Goal: Task Accomplishment & Management: Use online tool/utility

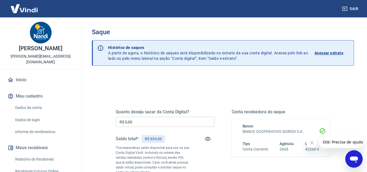
click at [142, 123] on input "R$ 0,00" at bounding box center [165, 122] width 99 height 10
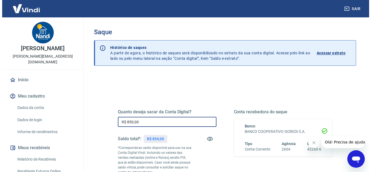
scroll to position [82, 0]
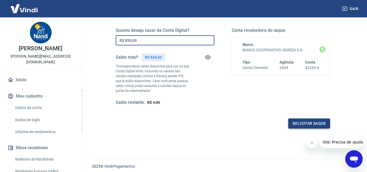
type input "R$ 850,00"
click at [300, 122] on button "Solicitar saque" at bounding box center [310, 124] width 42 height 10
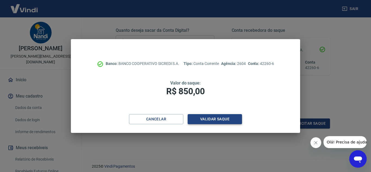
click at [217, 118] on button "Validar saque" at bounding box center [215, 119] width 54 height 10
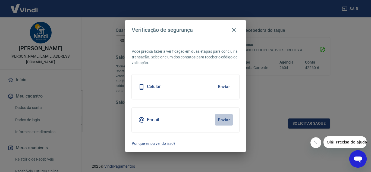
click at [217, 118] on button "Enviar" at bounding box center [224, 119] width 18 height 11
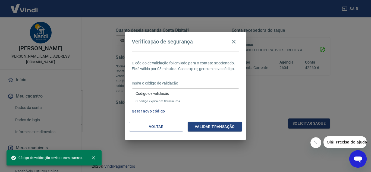
click at [172, 95] on input "Código de validação" at bounding box center [186, 93] width 108 height 10
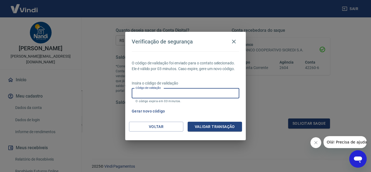
paste input "580485"
type input "580485"
click at [225, 128] on button "Validar transação" at bounding box center [215, 127] width 54 height 10
